Goal: Transaction & Acquisition: Purchase product/service

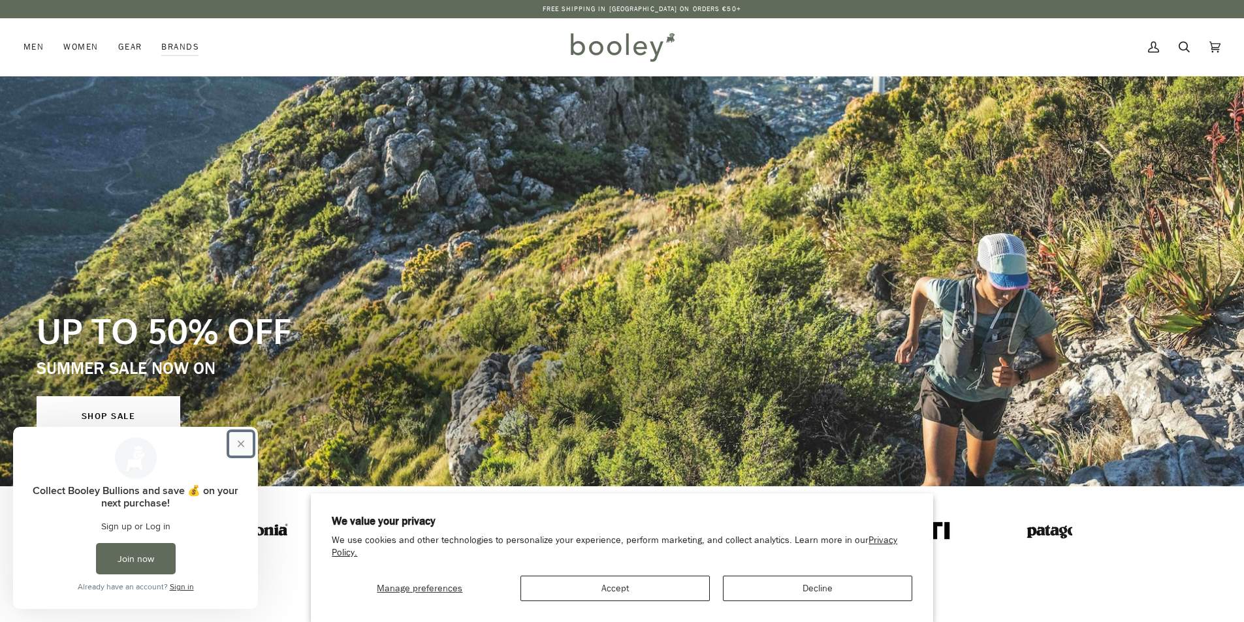
click at [241, 440] on button "Close prompt" at bounding box center [241, 444] width 24 height 24
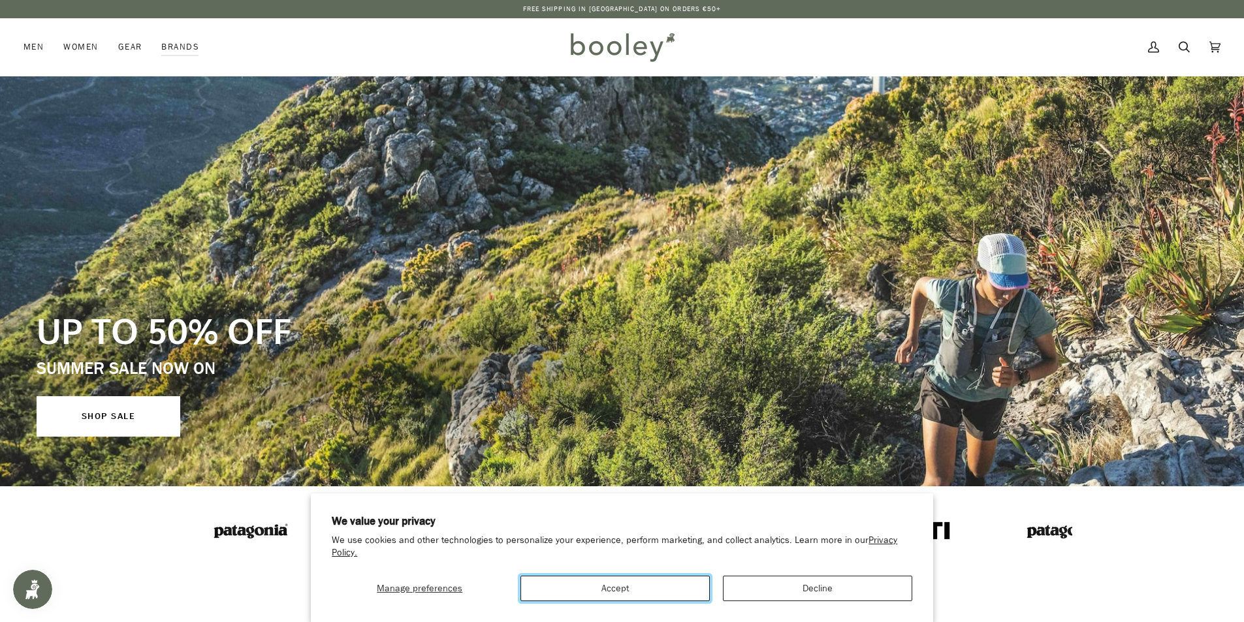
click at [640, 582] on button "Accept" at bounding box center [614, 588] width 189 height 25
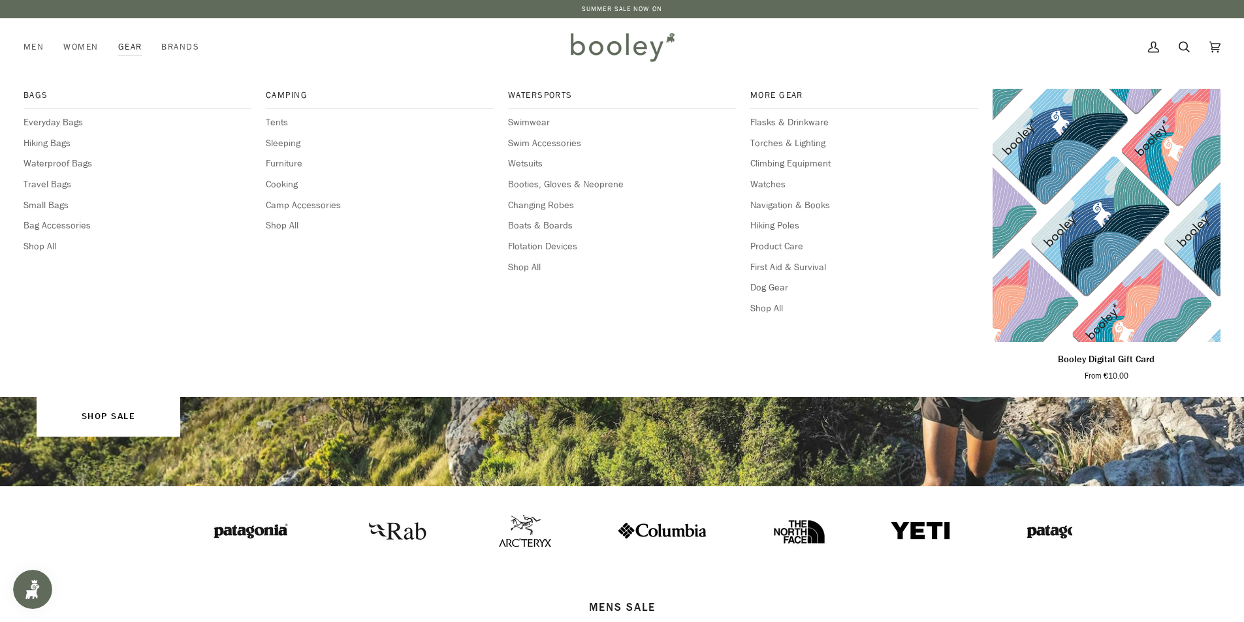
click at [129, 50] on link "Gear" at bounding box center [130, 46] width 44 height 57
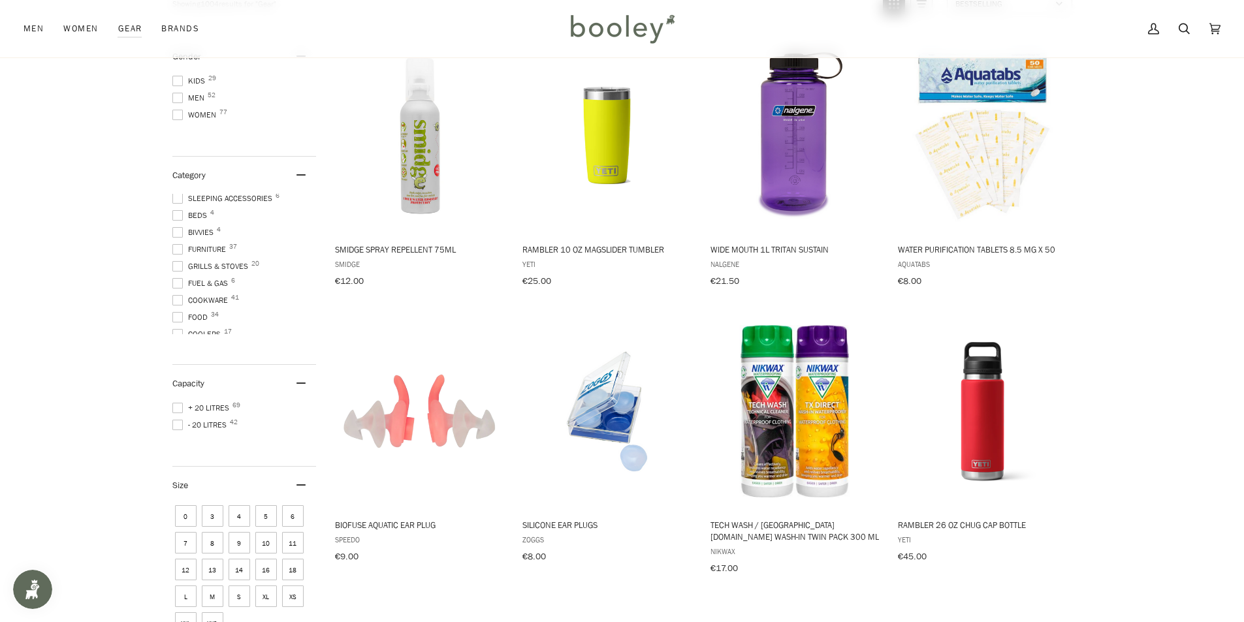
scroll to position [245, 0]
click at [176, 257] on span at bounding box center [177, 260] width 10 height 10
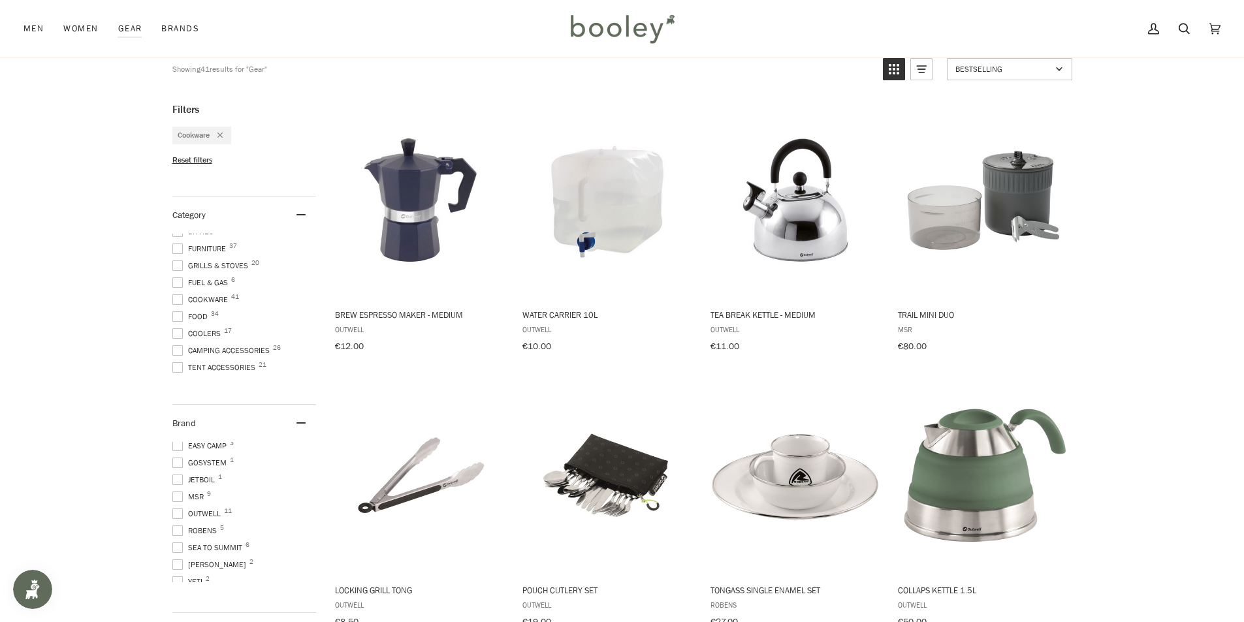
scroll to position [29, 0]
click at [180, 347] on span at bounding box center [177, 350] width 10 height 10
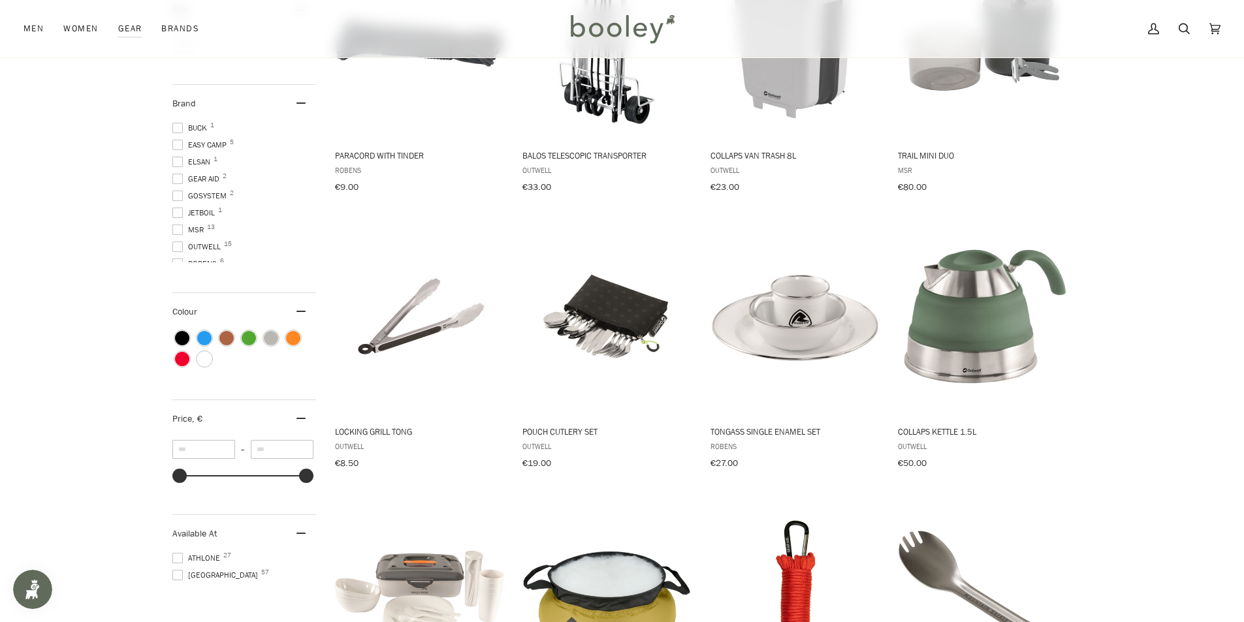
scroll to position [653, 0]
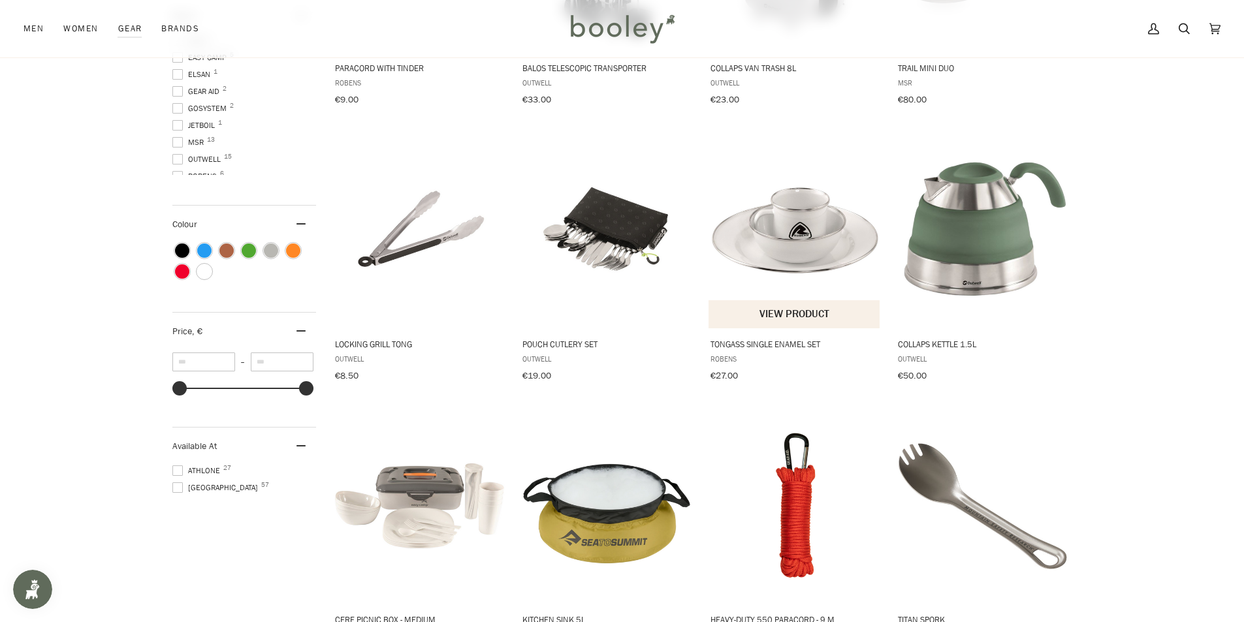
click at [787, 235] on img "Tongass Single Enamel Set" at bounding box center [794, 230] width 173 height 173
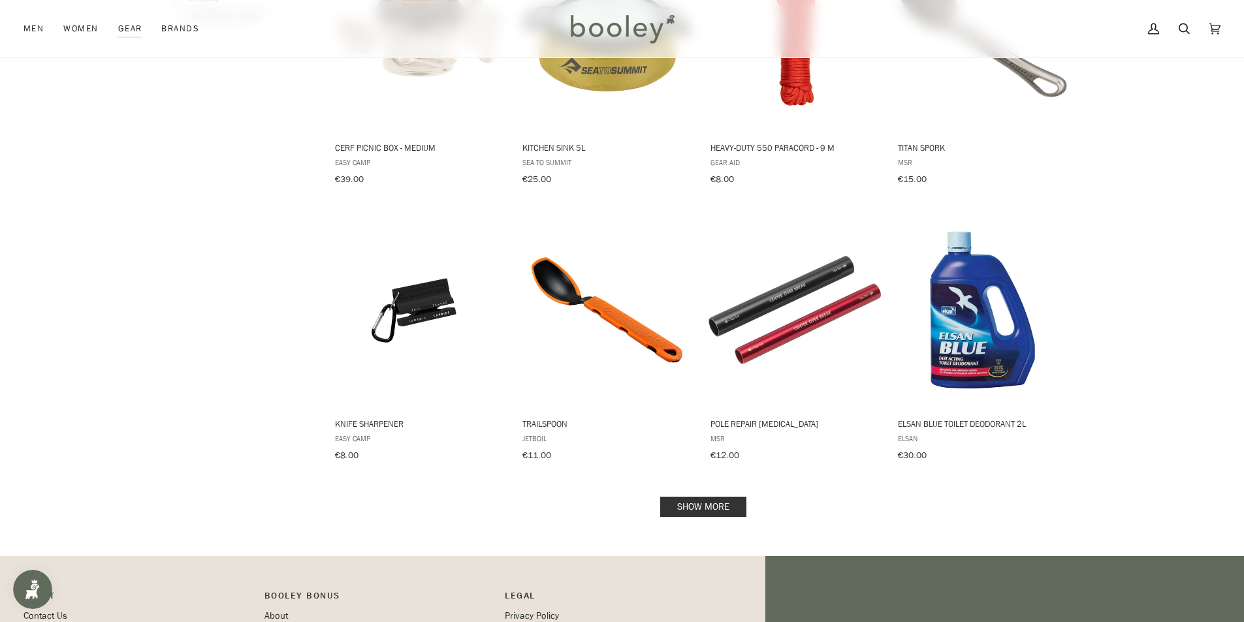
scroll to position [1133, 0]
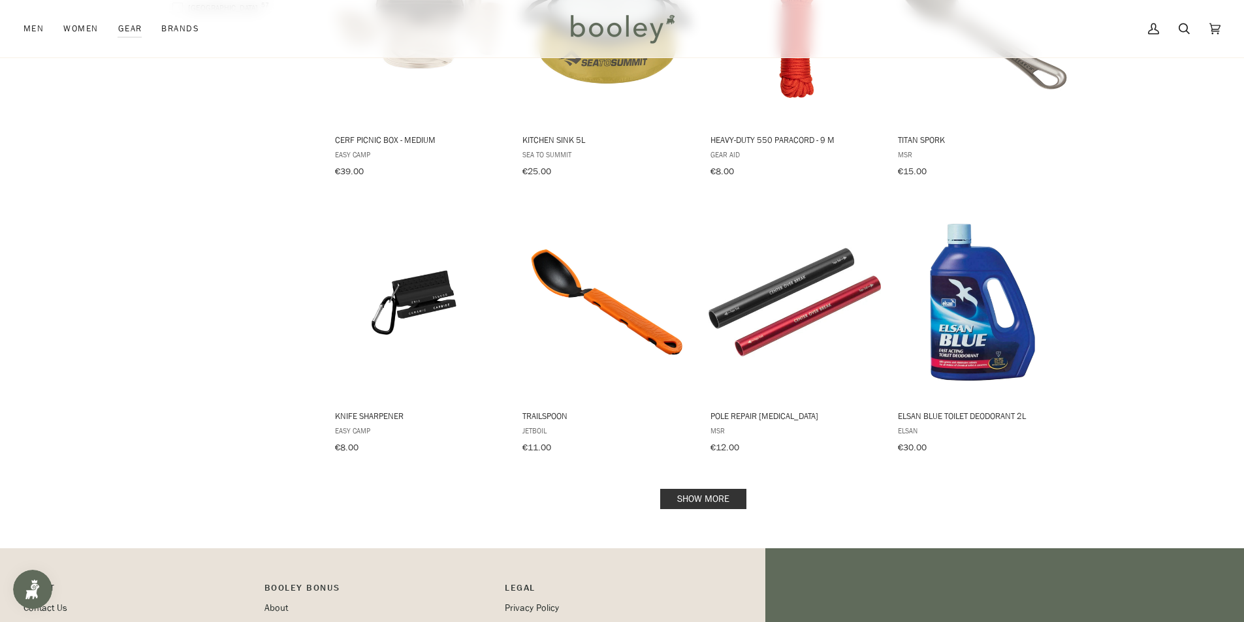
click at [695, 489] on link "Show more" at bounding box center [703, 499] width 86 height 20
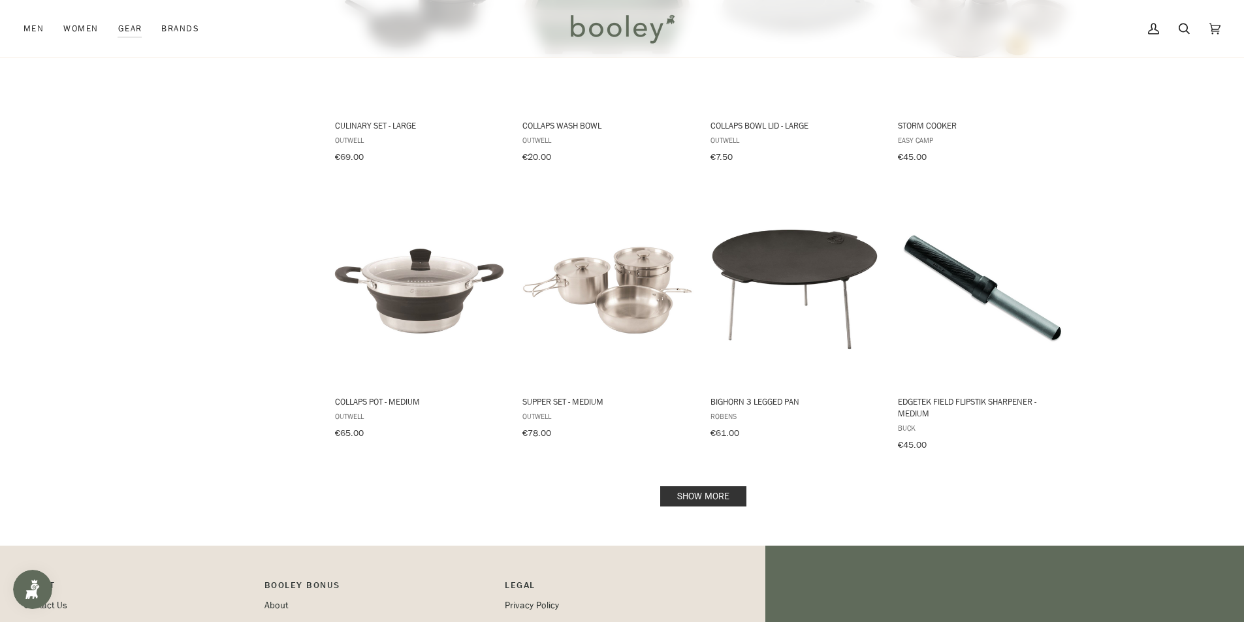
scroll to position [2569, 0]
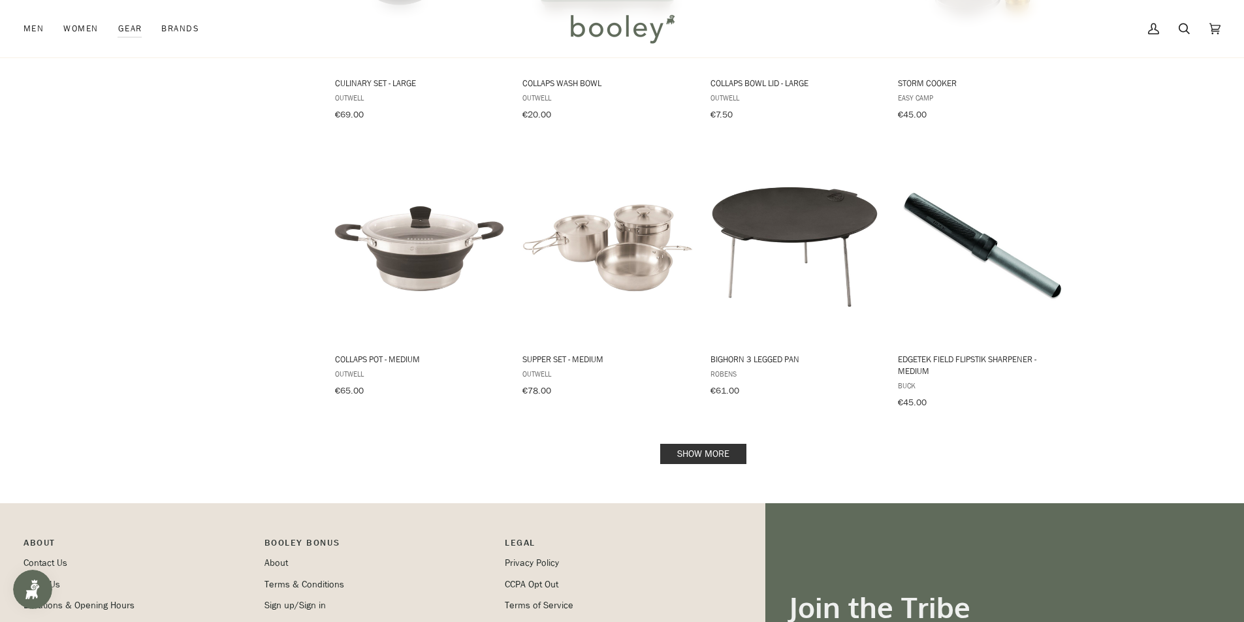
click at [710, 444] on link "Show more" at bounding box center [703, 454] width 86 height 20
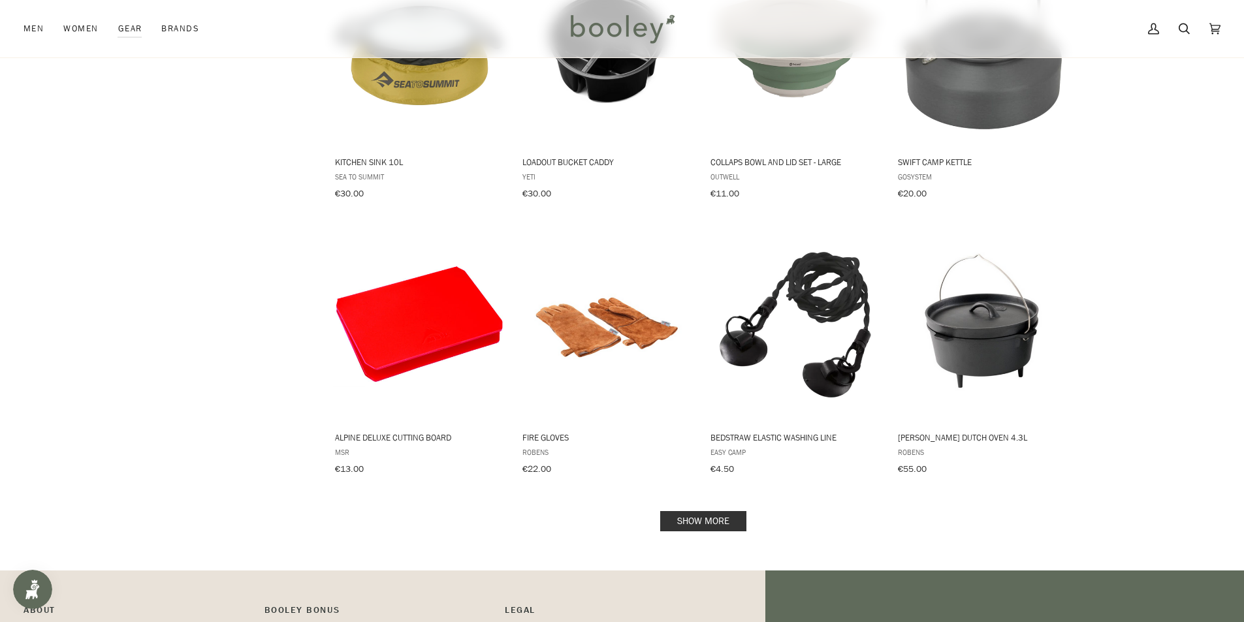
scroll to position [3940, 0]
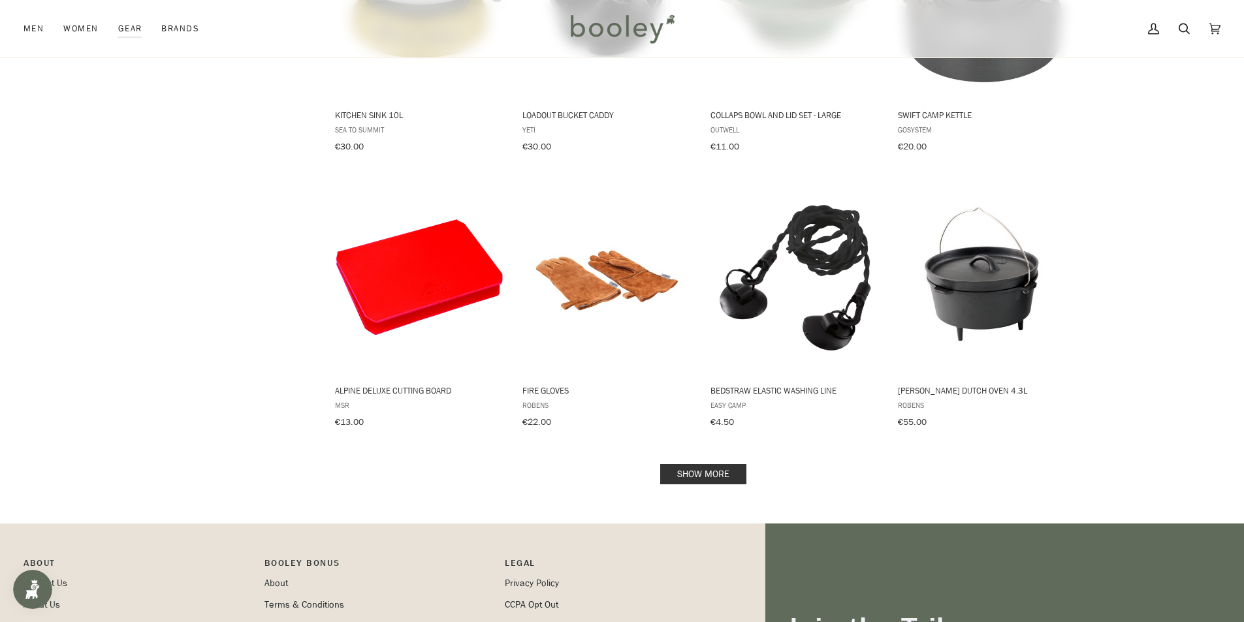
click at [712, 464] on link "Show more" at bounding box center [703, 474] width 86 height 20
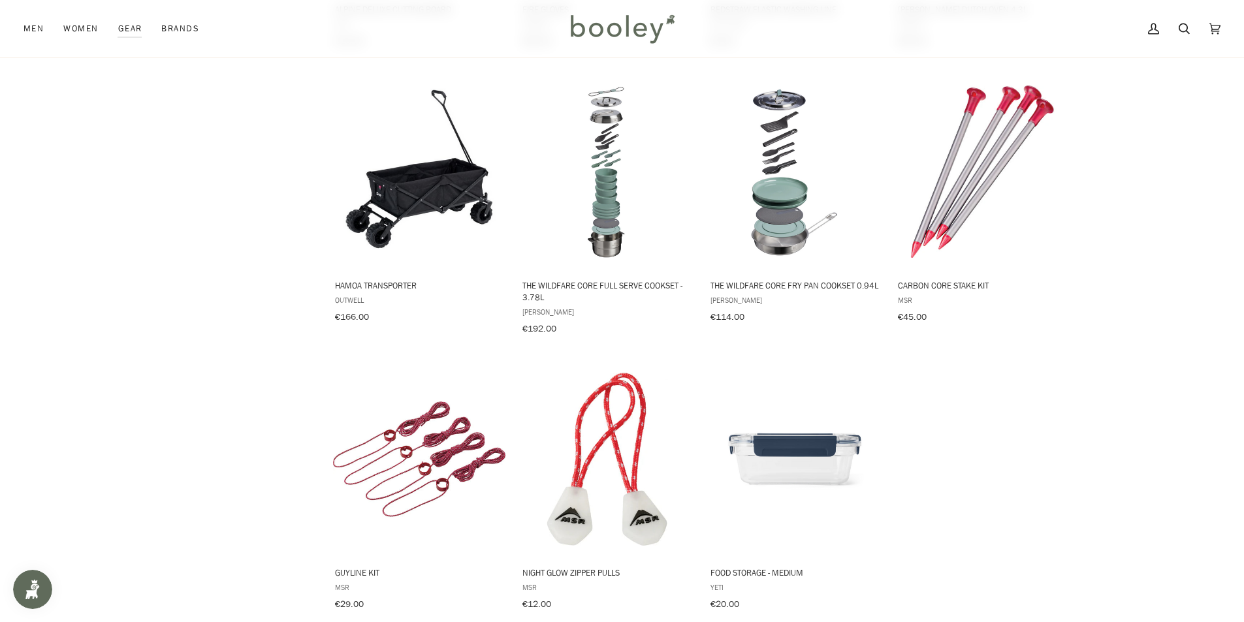
scroll to position [4332, 0]
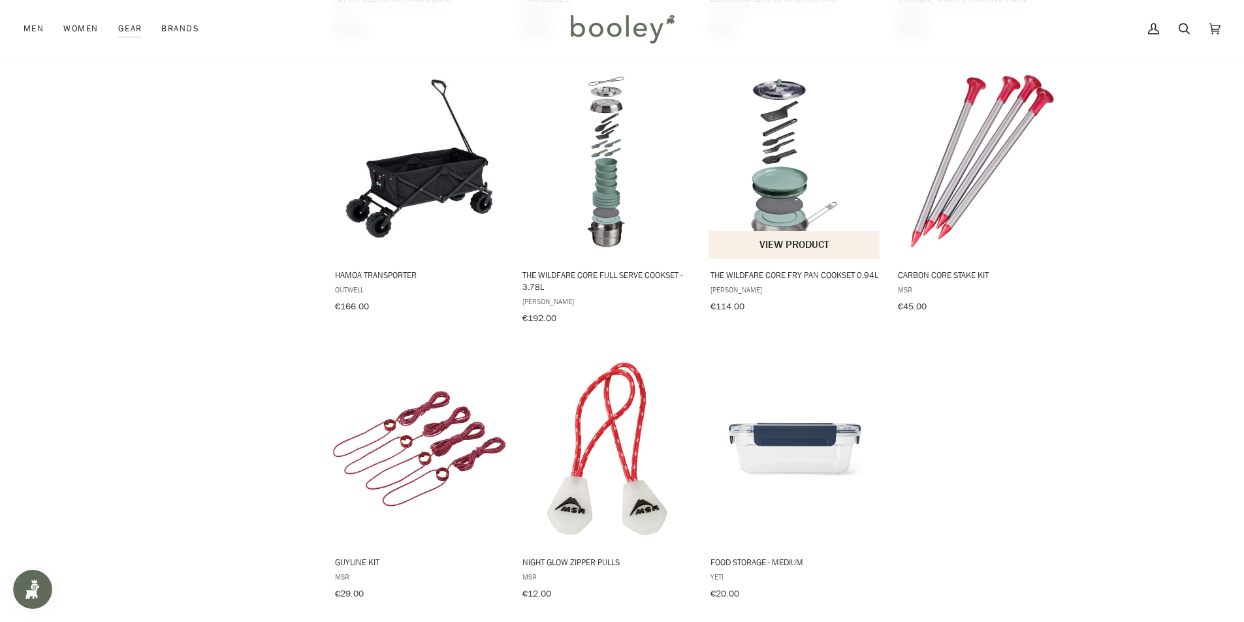
click at [783, 231] on button "View product" at bounding box center [794, 245] width 172 height 28
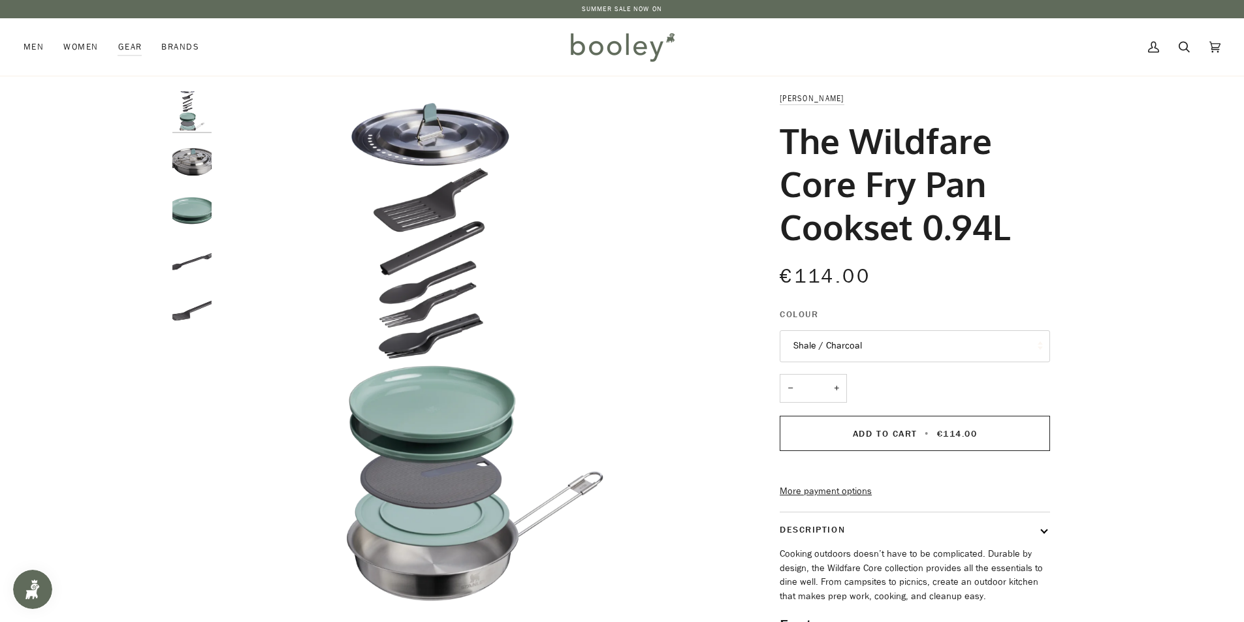
click at [185, 163] on img "Stanley The Wildfare Core Fry Pan Cookset 0.94L Shale / Charcoal - Booley Galway" at bounding box center [191, 161] width 39 height 39
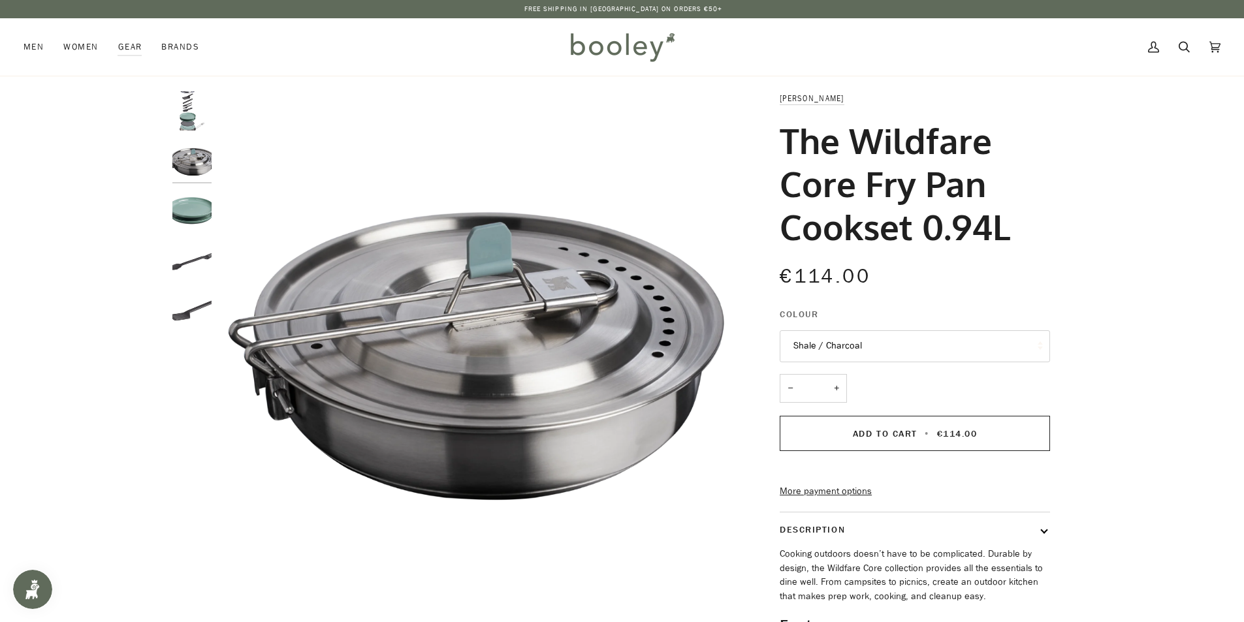
click at [194, 208] on img "Stanley The Wildfare Core Fry Pan Cookset 0.94L Shale / Charcoal - Booley Galway" at bounding box center [191, 210] width 39 height 39
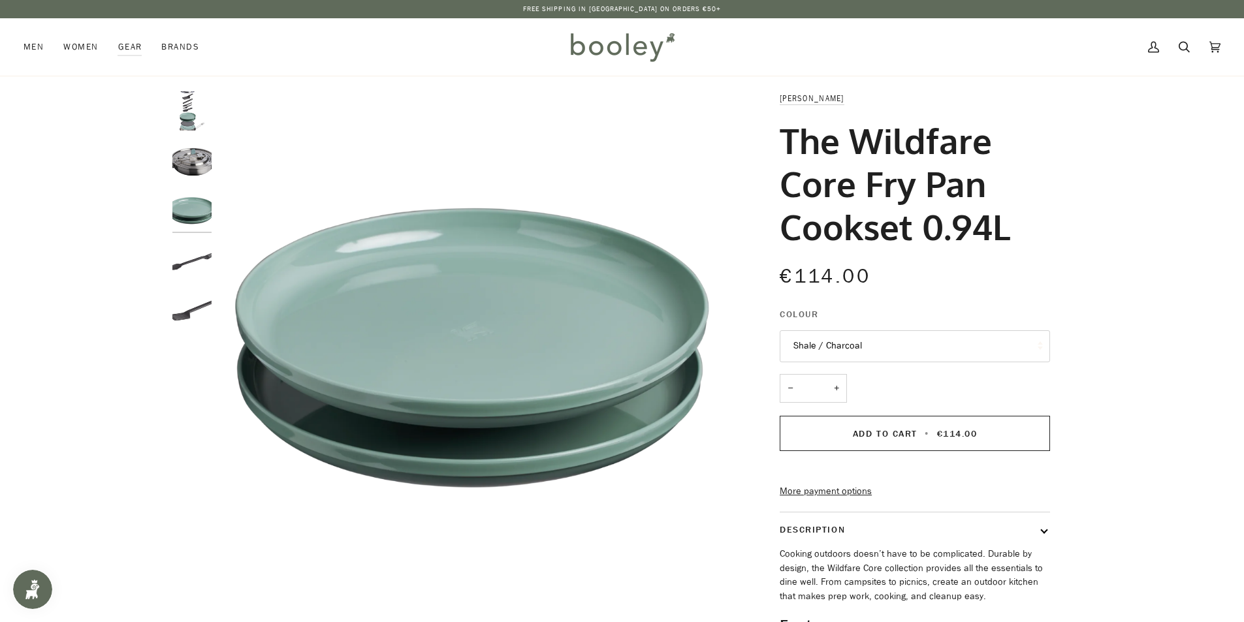
click at [191, 240] on div at bounding box center [195, 216] width 46 height 250
click at [191, 255] on img "Stanley The Wildfare Core Fry Pan Cookset 0.94L Shale / Charcoal - Booley Galway" at bounding box center [191, 261] width 39 height 39
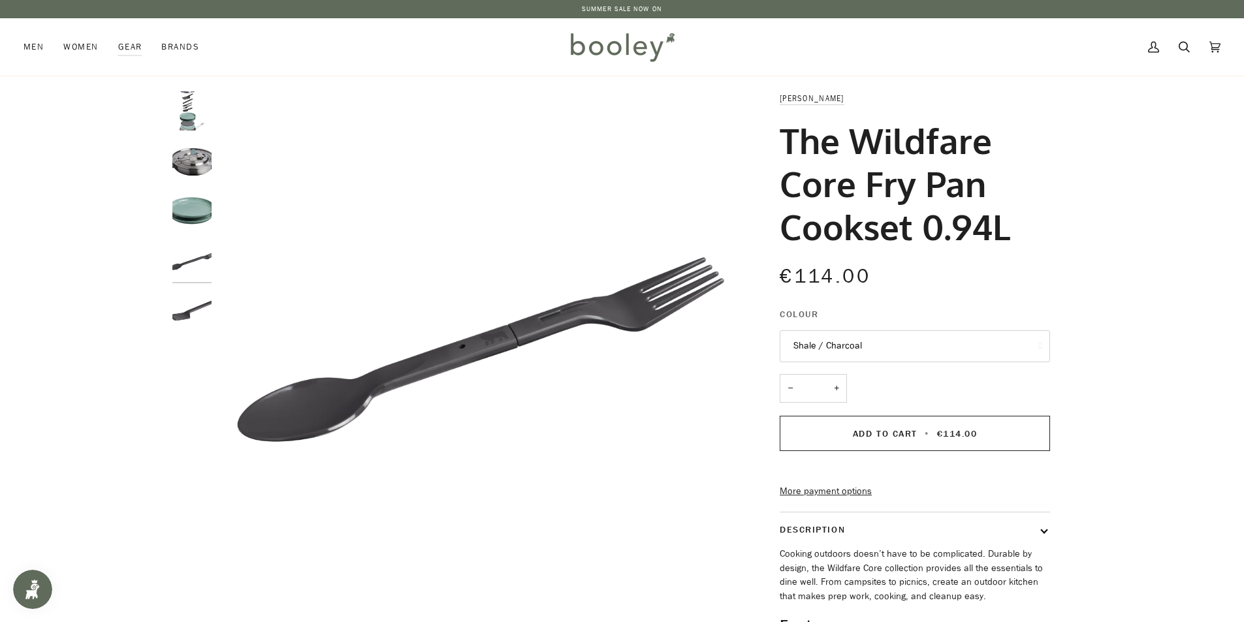
click at [204, 309] on img "Stanley The Wildfare Core Fry Pan Cookset 0.94L Shale / Charcoal - Booley Galway" at bounding box center [191, 311] width 39 height 39
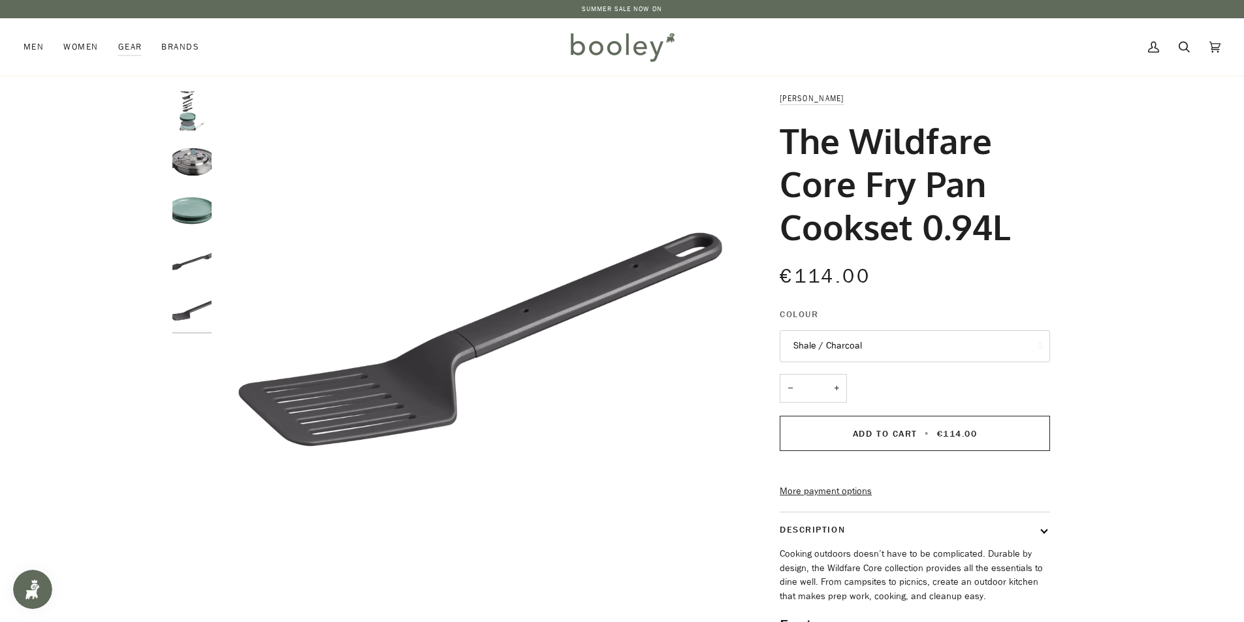
click at [195, 345] on div "Previous" at bounding box center [195, 349] width 46 height 516
click at [195, 122] on img "Stanley The Wildfare Core Fry Pan Cookset 0.94L Shale / Charcoal - Booley Galway" at bounding box center [191, 110] width 39 height 39
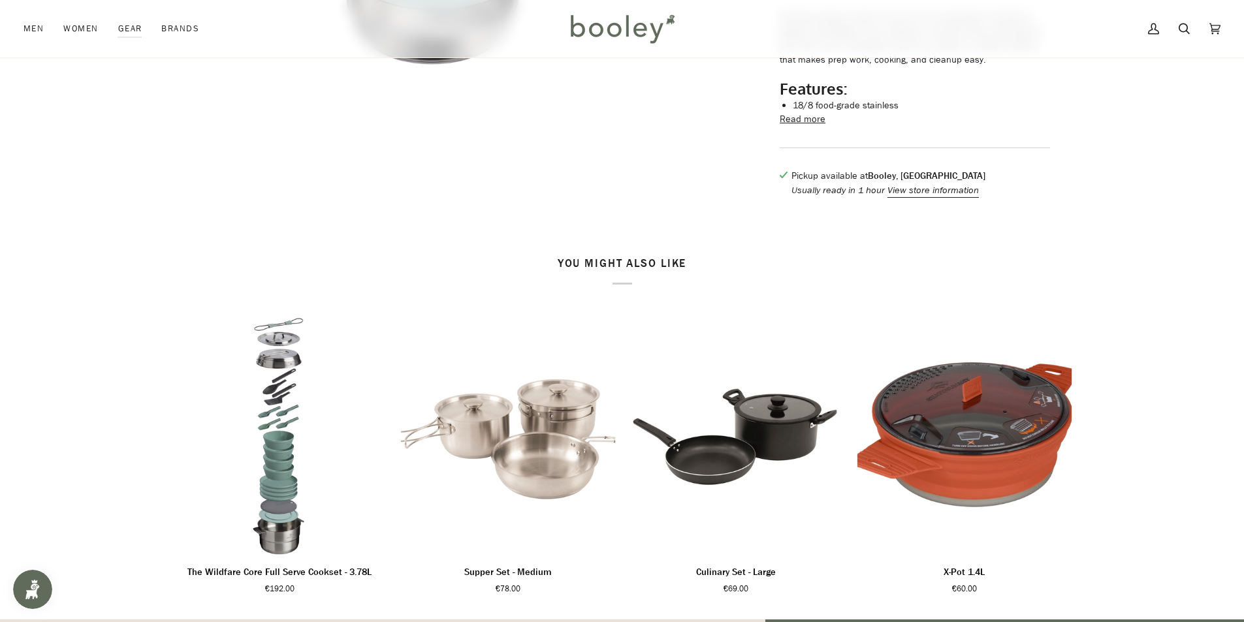
scroll to position [588, 0]
